Goal: Navigation & Orientation: Find specific page/section

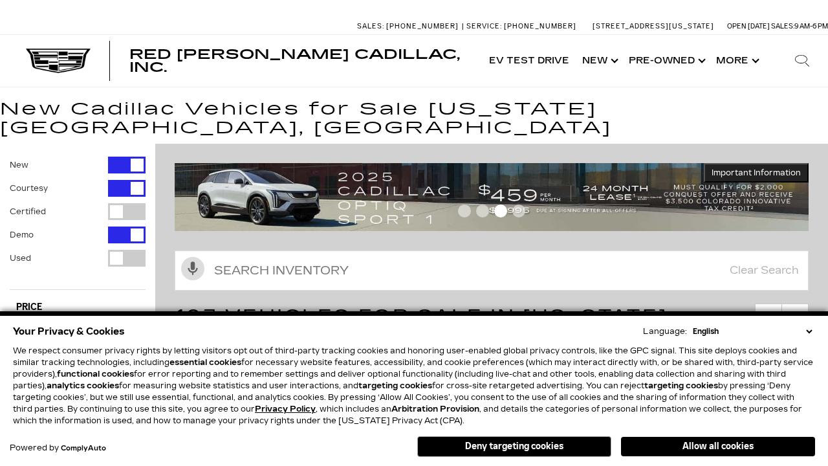
scroll to position [716, 0]
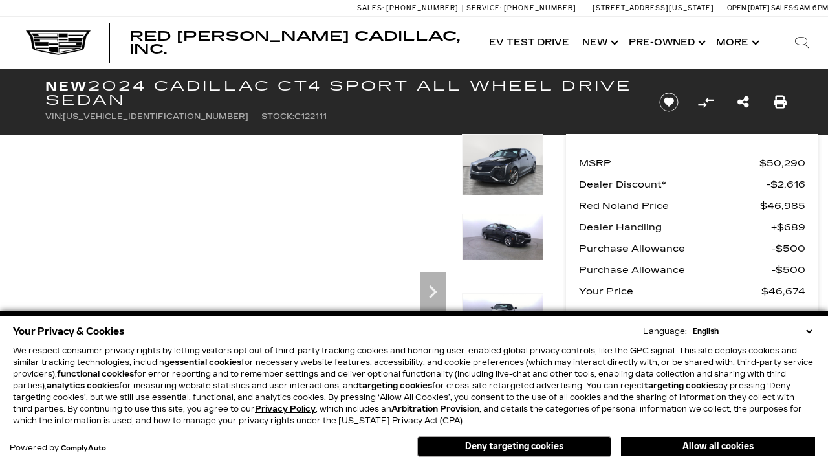
scroll to position [634, 0]
